Goal: Task Accomplishment & Management: Use online tool/utility

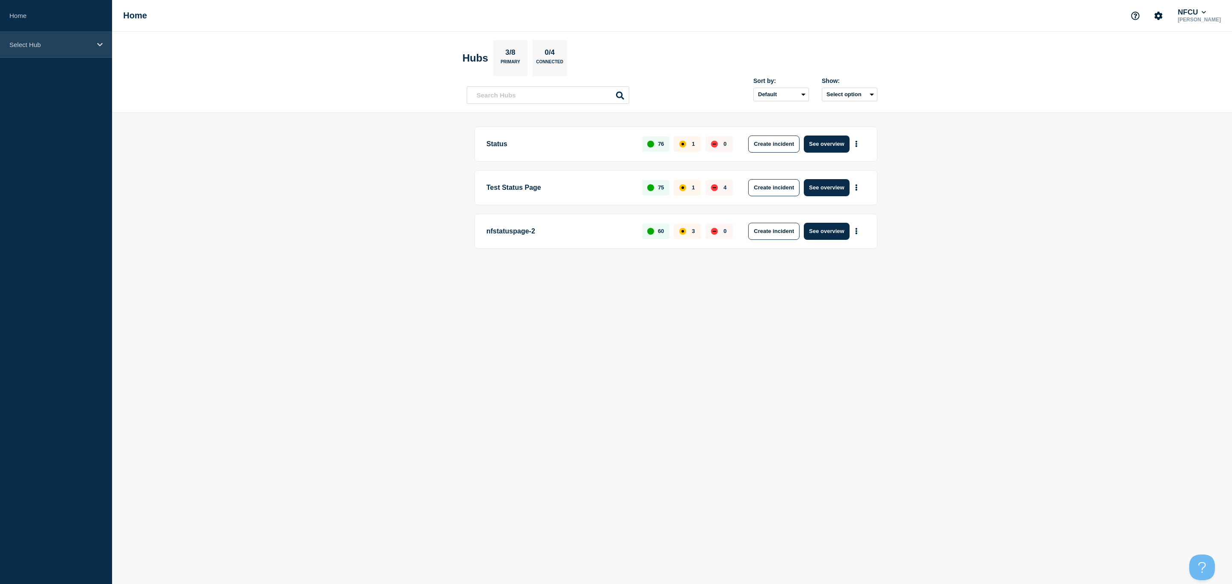
click at [54, 47] on p "Select Hub" at bounding box center [50, 44] width 82 height 7
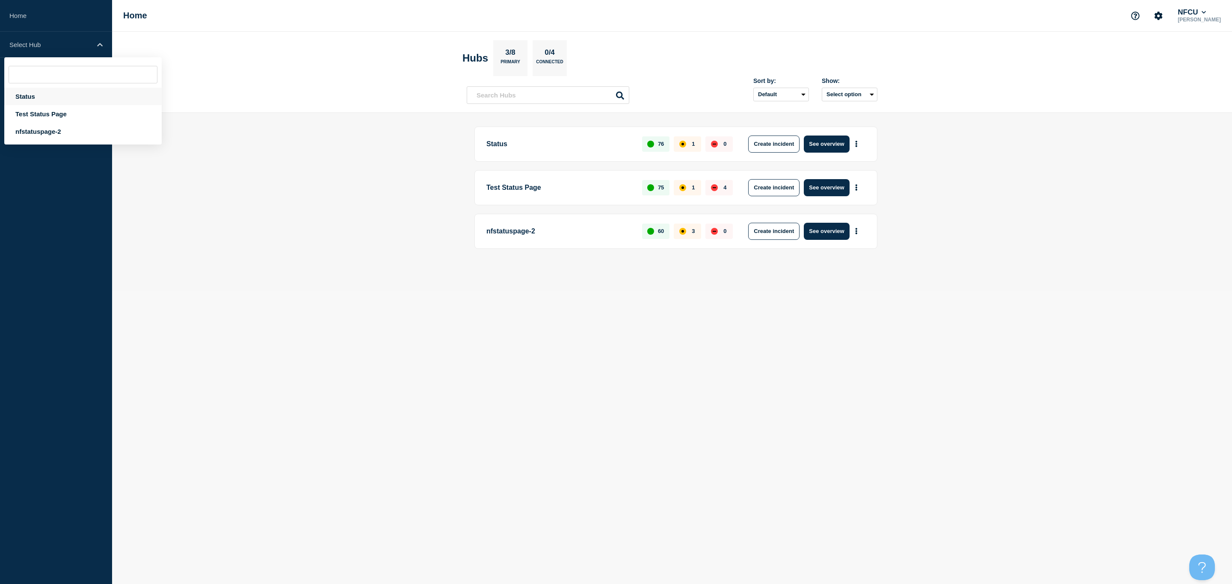
click at [27, 99] on div "Status" at bounding box center [82, 97] width 157 height 18
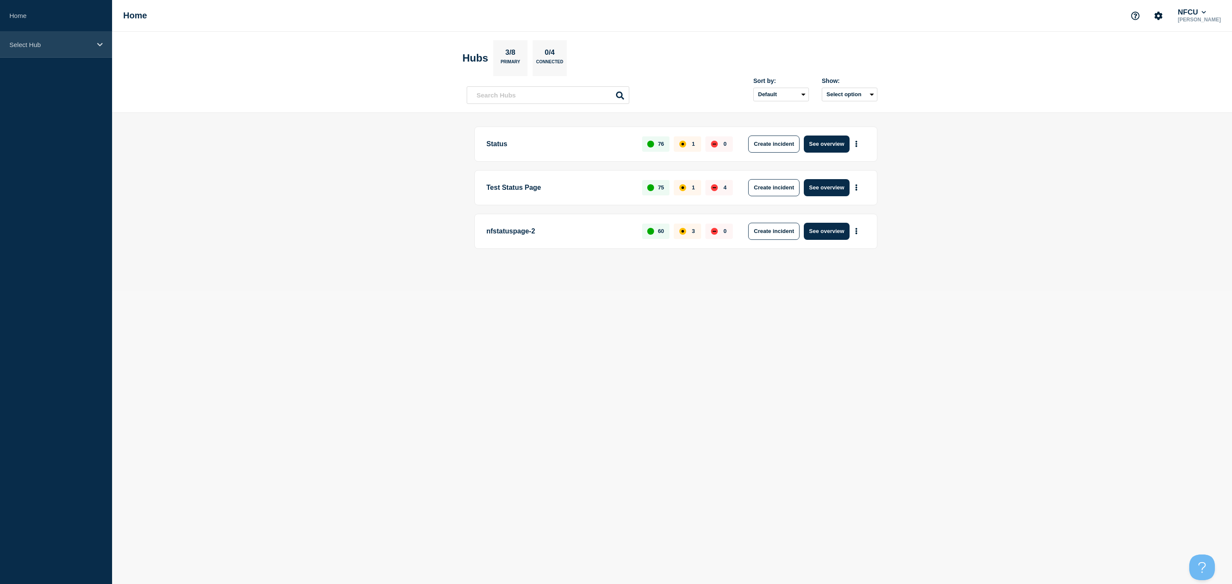
click at [65, 47] on p "Select Hub" at bounding box center [50, 44] width 82 height 7
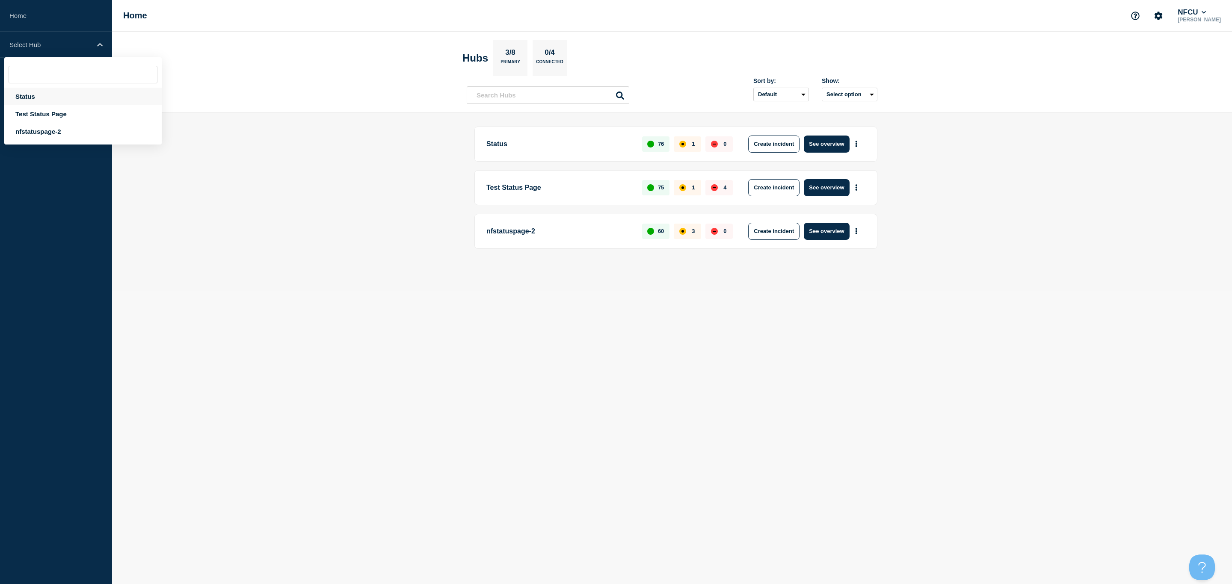
click at [35, 88] on div "Status" at bounding box center [82, 97] width 157 height 18
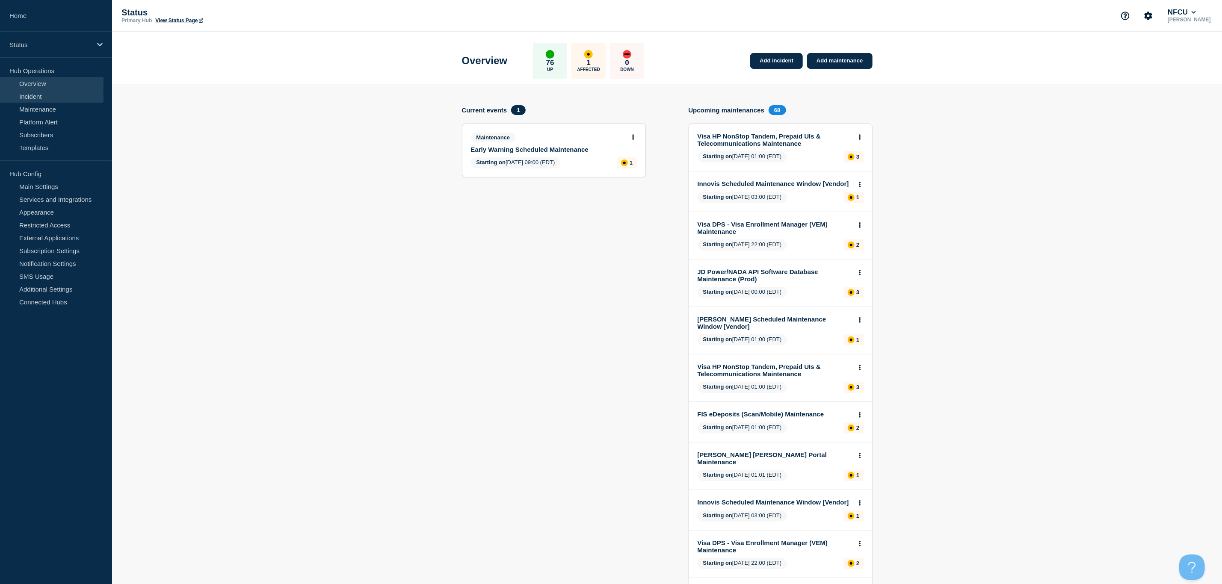
click at [46, 99] on link "Incident" at bounding box center [52, 96] width 104 height 13
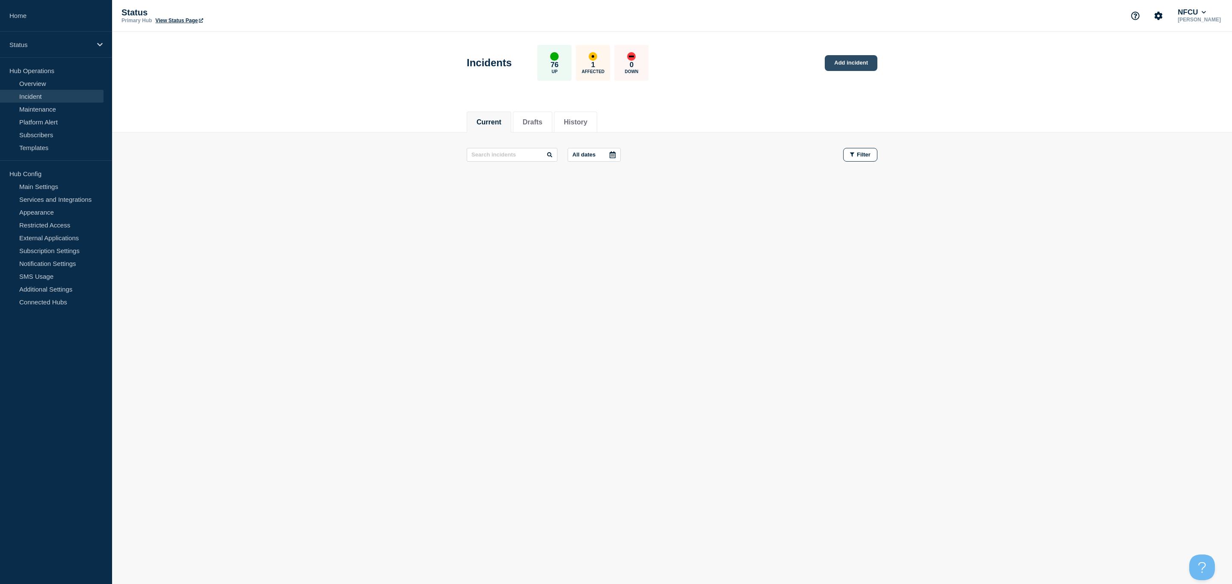
click at [845, 61] on link "Add incident" at bounding box center [851, 63] width 53 height 16
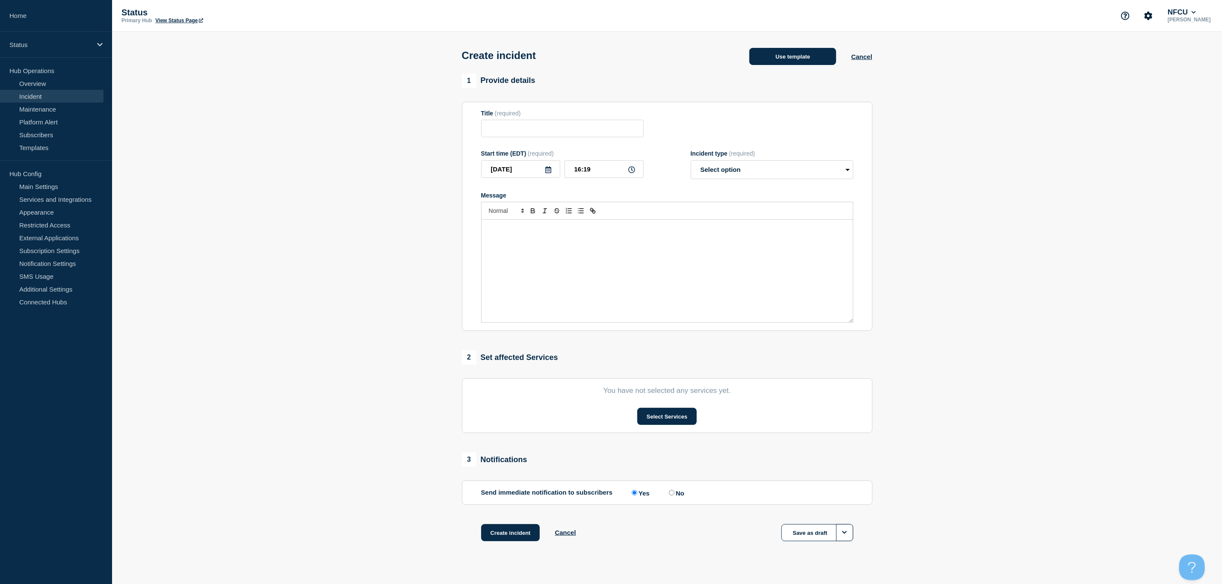
click at [801, 62] on button "Use template" at bounding box center [792, 56] width 87 height 17
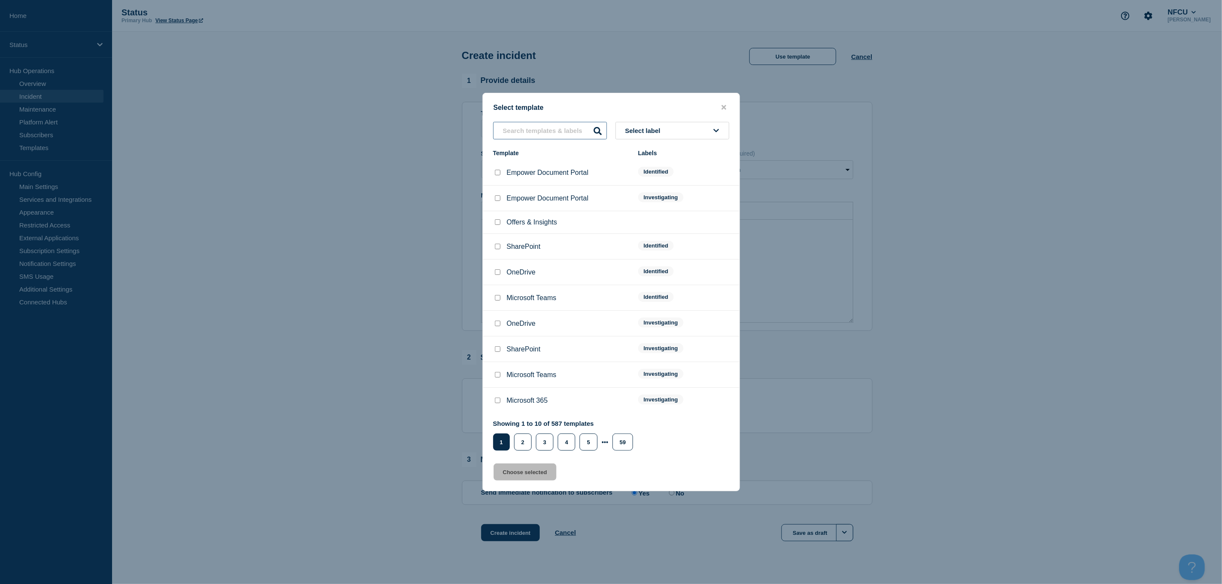
click at [550, 131] on input "text" at bounding box center [550, 131] width 114 height 18
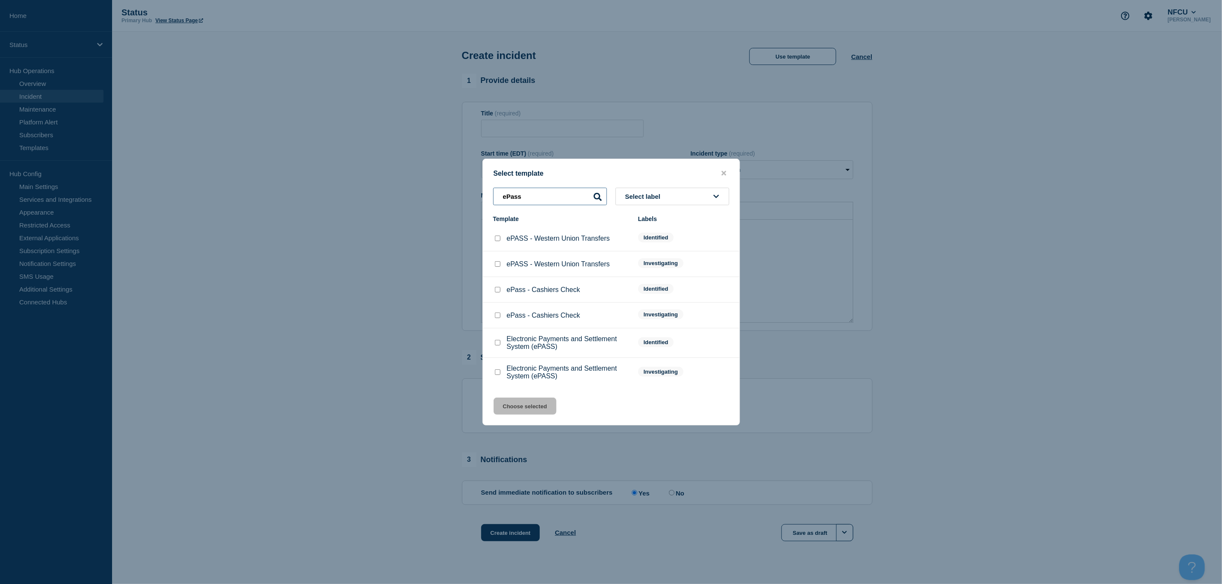
type input "ePass"
click at [727, 172] on button "close button" at bounding box center [724, 173] width 10 height 8
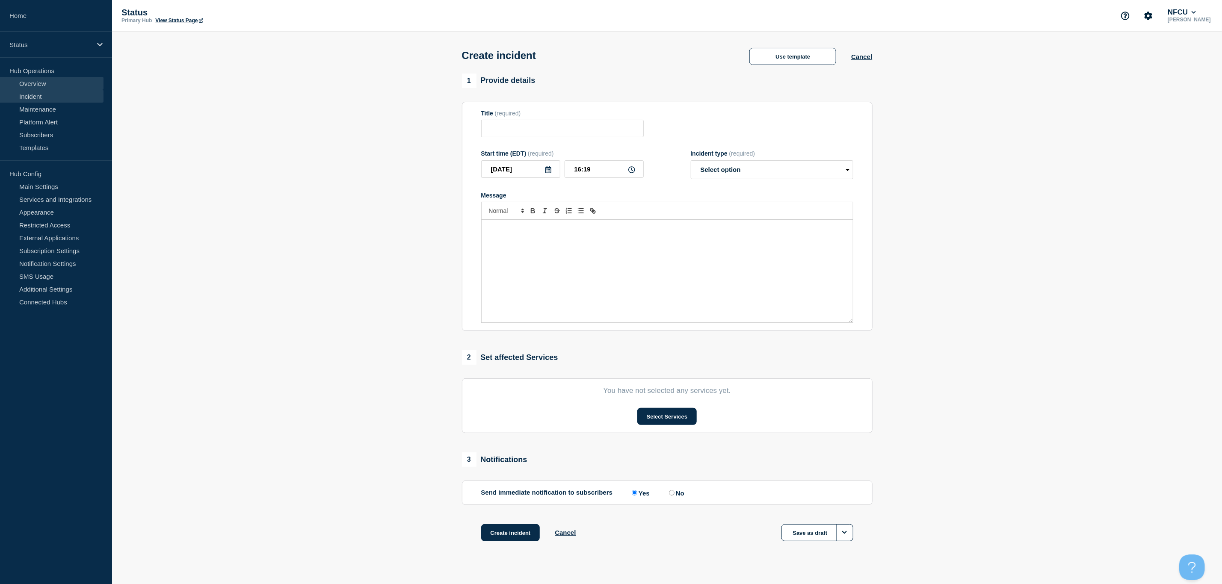
click at [32, 85] on link "Overview" at bounding box center [52, 83] width 104 height 13
